Goal: Use online tool/utility: Utilize a website feature to perform a specific function

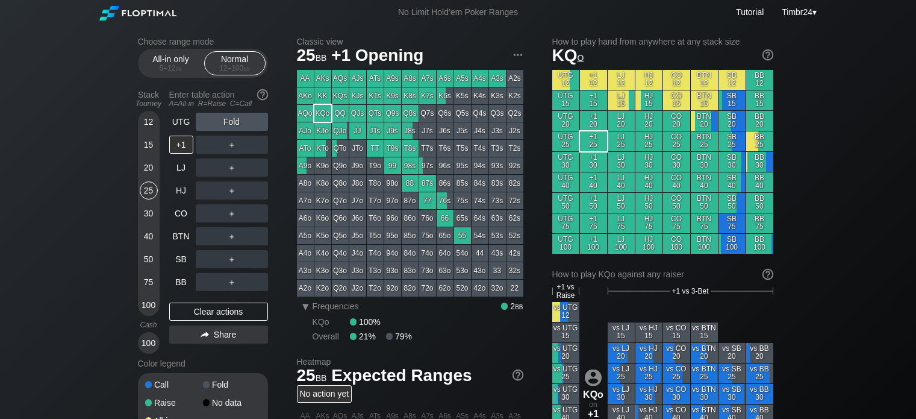
scroll to position [149, 0]
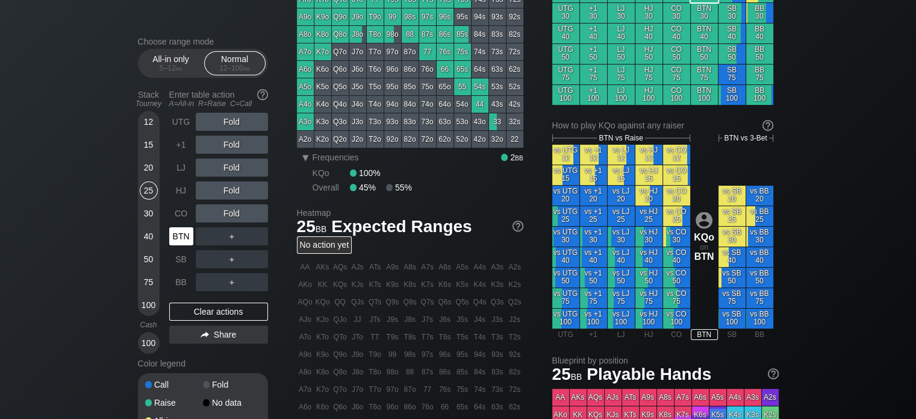
click at [174, 240] on div "BTN" at bounding box center [181, 236] width 24 height 18
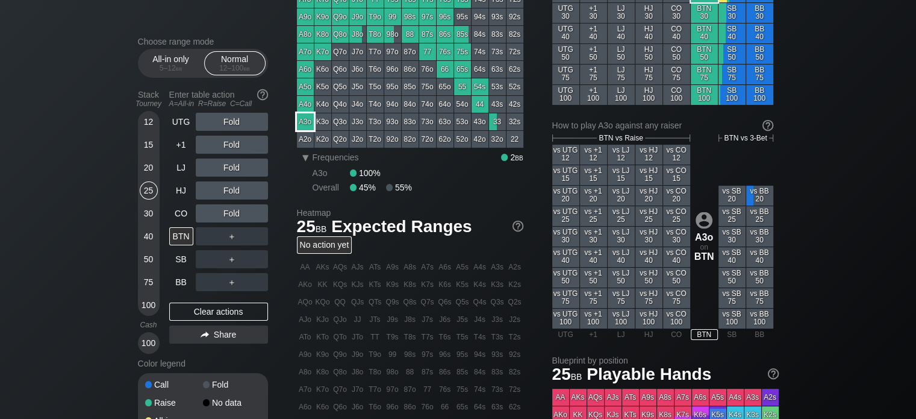
scroll to position [28, 0]
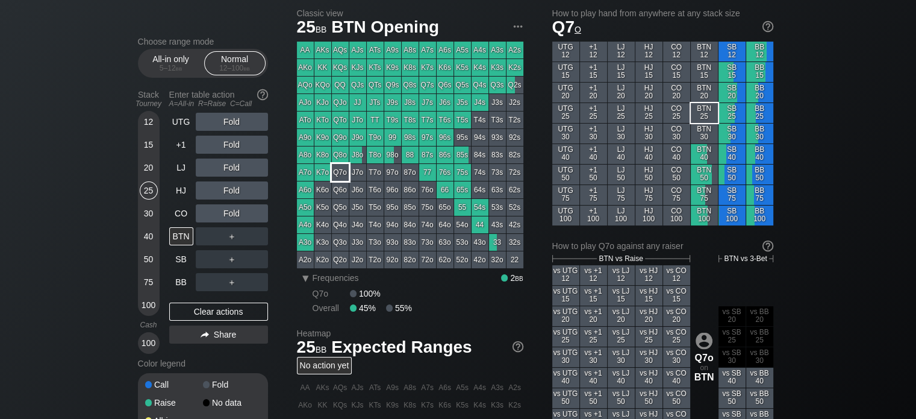
click at [335, 175] on div "Q7o" at bounding box center [340, 172] width 17 height 17
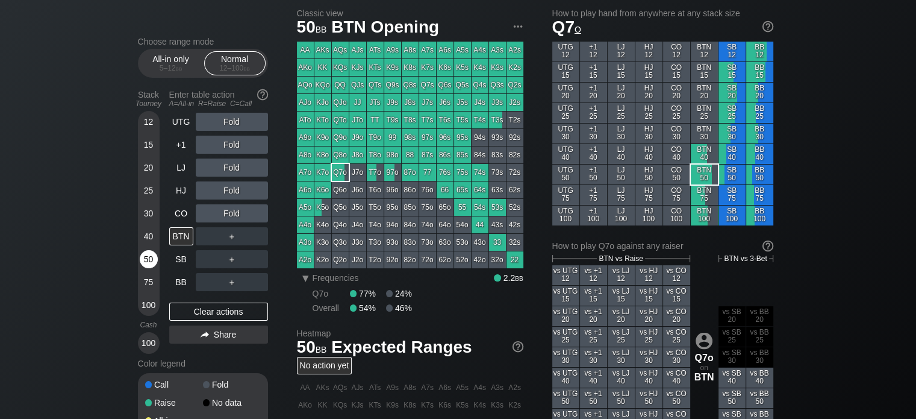
click at [147, 257] on div "50" at bounding box center [149, 259] width 18 height 18
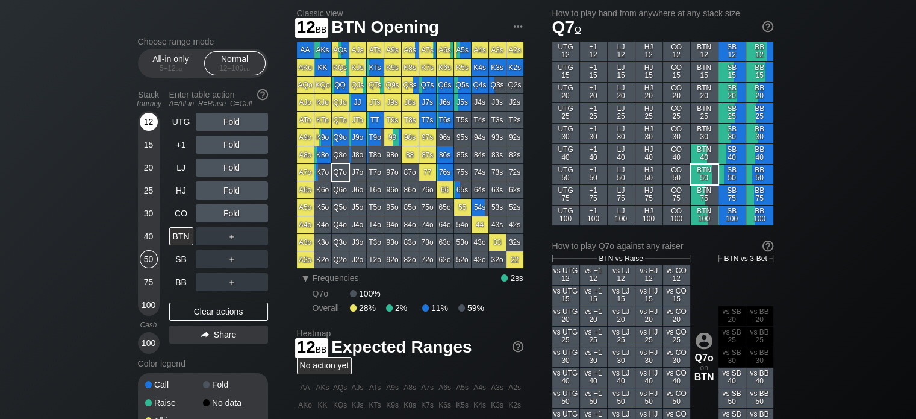
click at [144, 118] on div "12" at bounding box center [149, 122] width 18 height 18
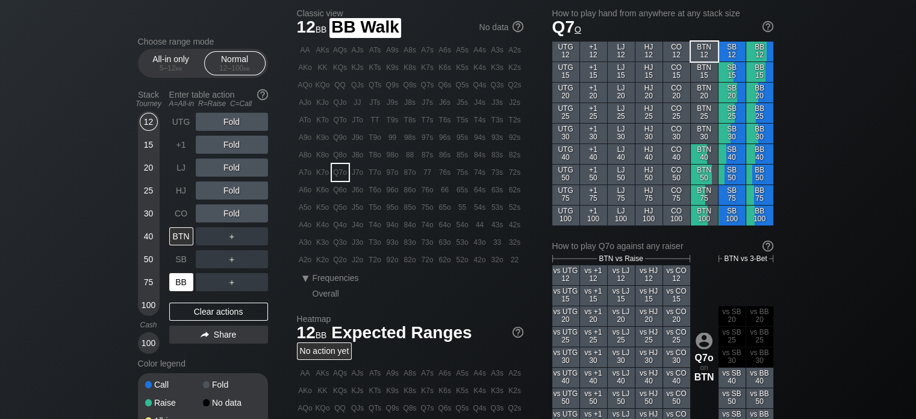
drag, startPoint x: 171, startPoint y: 274, endPoint x: 177, endPoint y: 272, distance: 6.5
click at [171, 274] on div "BB" at bounding box center [181, 282] width 24 height 18
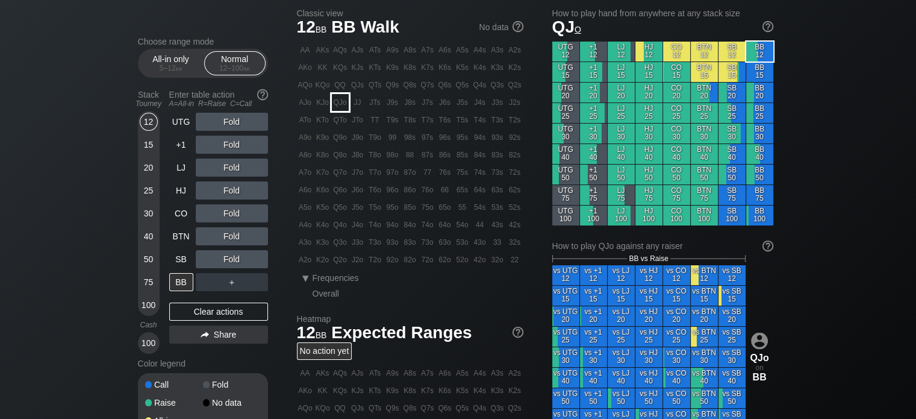
click at [334, 105] on div "QJo" at bounding box center [340, 102] width 17 height 17
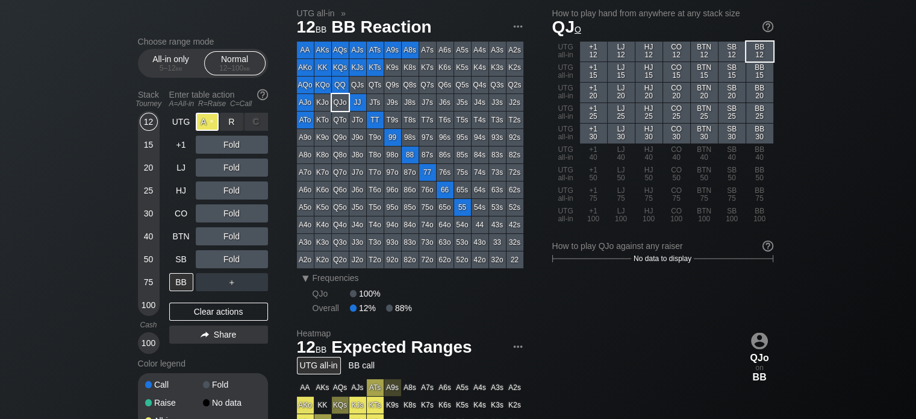
click at [211, 128] on div "A ✕" at bounding box center [207, 122] width 23 height 18
click at [201, 124] on div "A ✕" at bounding box center [207, 122] width 23 height 18
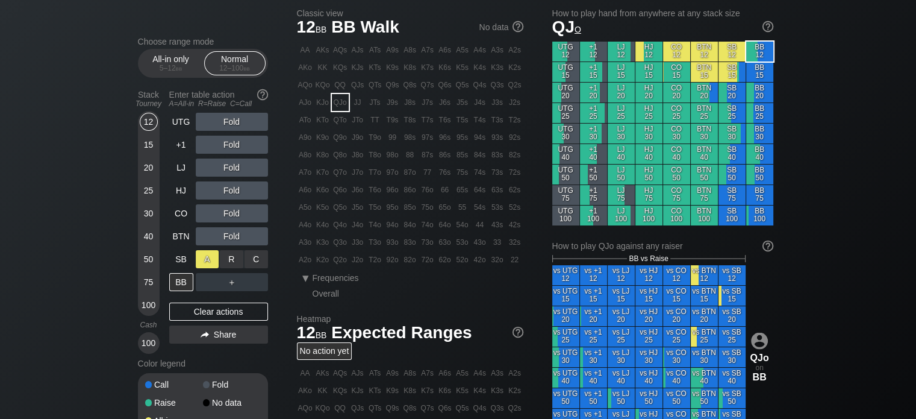
click at [217, 260] on div "A ✕" at bounding box center [207, 259] width 23 height 18
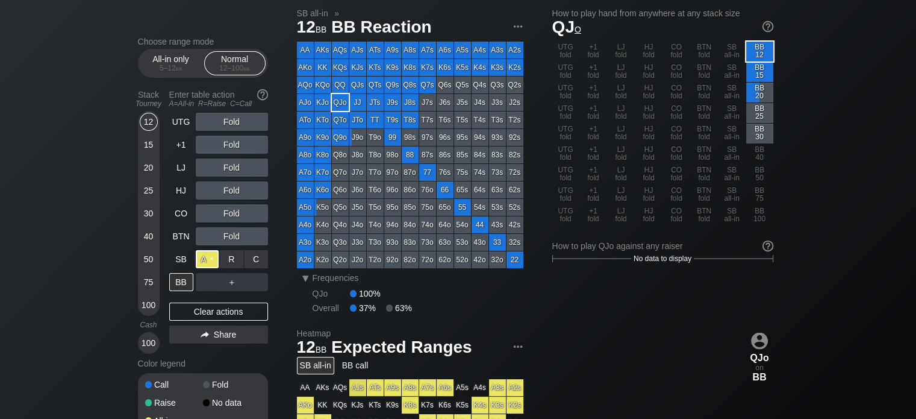
click at [211, 259] on div "A ✕" at bounding box center [207, 259] width 23 height 18
